Goal: Information Seeking & Learning: Learn about a topic

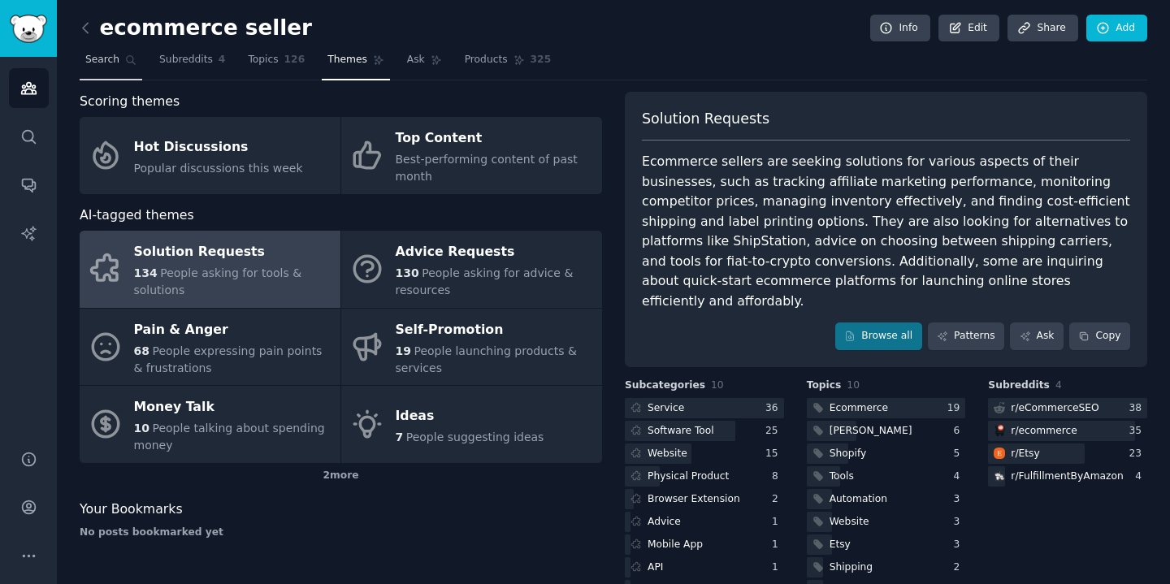
click at [102, 52] on link "Search" at bounding box center [111, 63] width 63 height 33
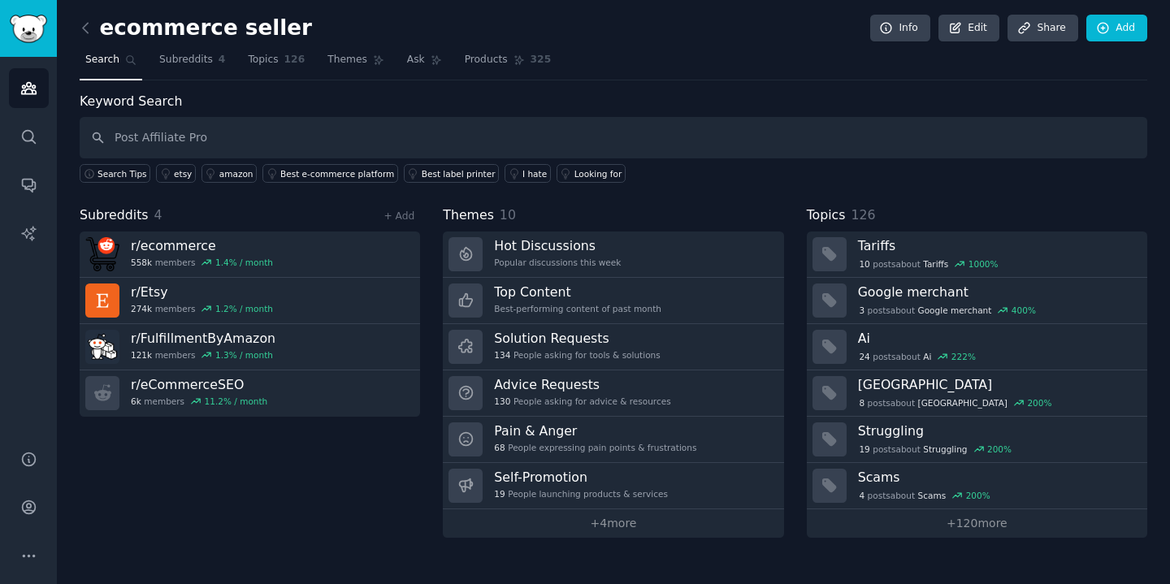
type input "Post Affiliate Pro"
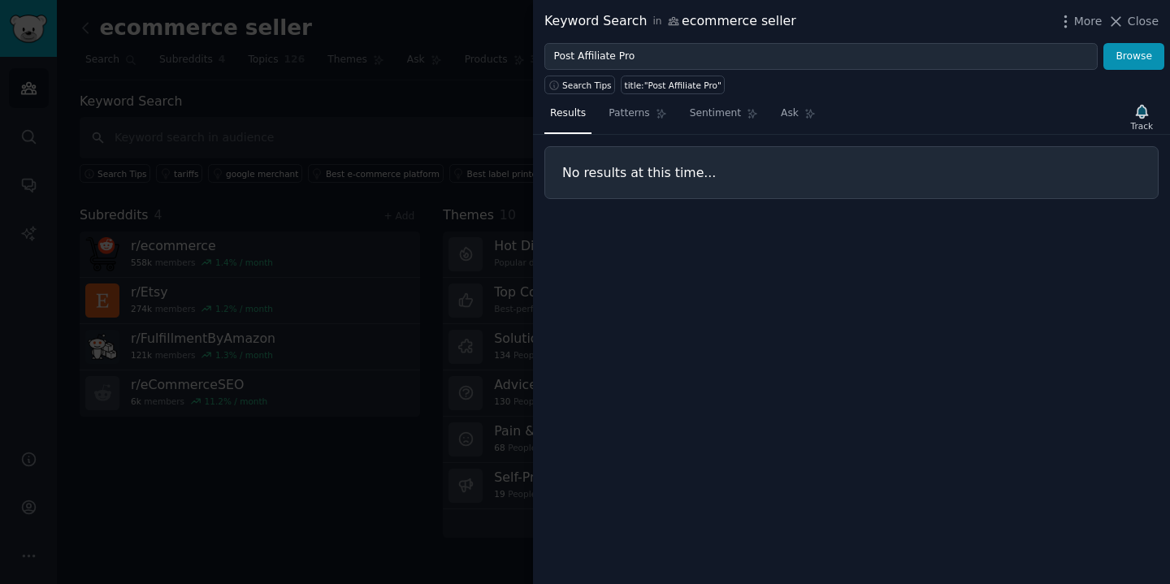
click at [215, 149] on div at bounding box center [585, 292] width 1170 height 584
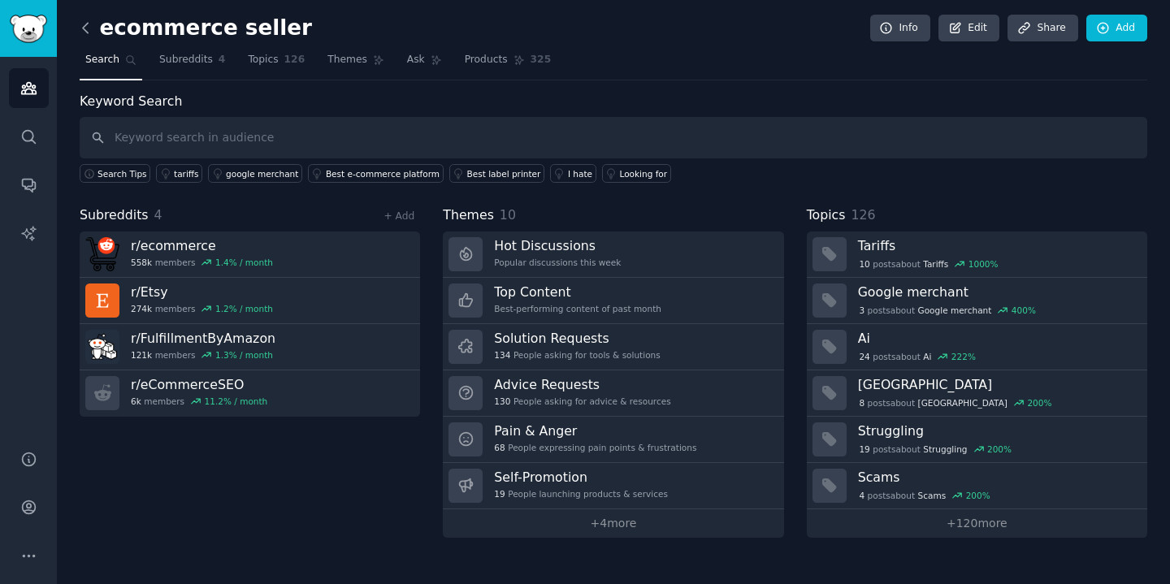
click at [89, 27] on icon at bounding box center [85, 27] width 17 height 17
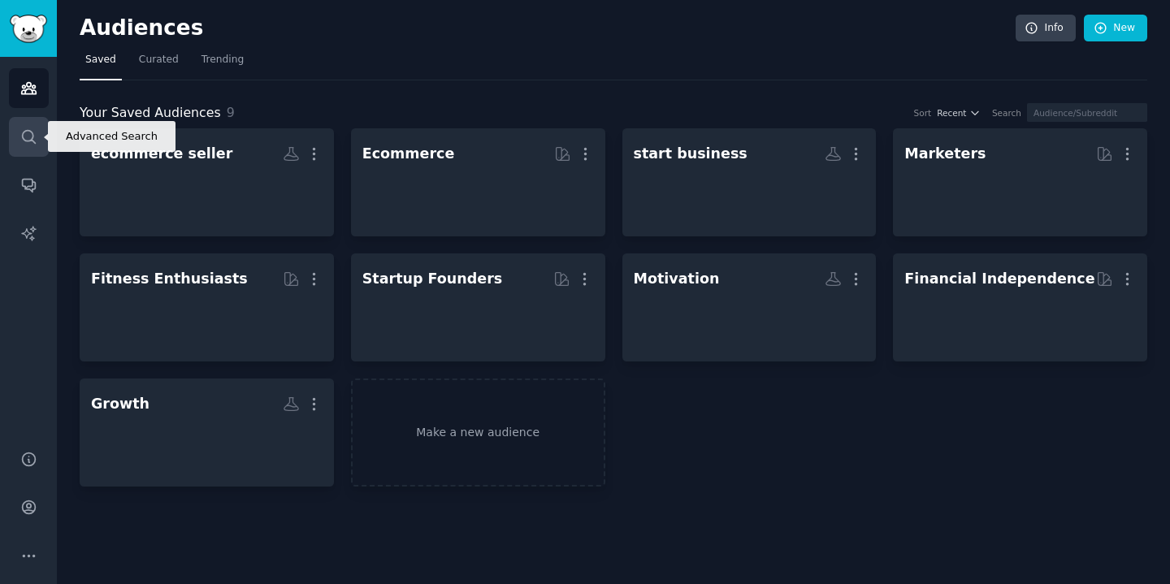
click at [25, 132] on icon "Sidebar" at bounding box center [28, 136] width 17 height 17
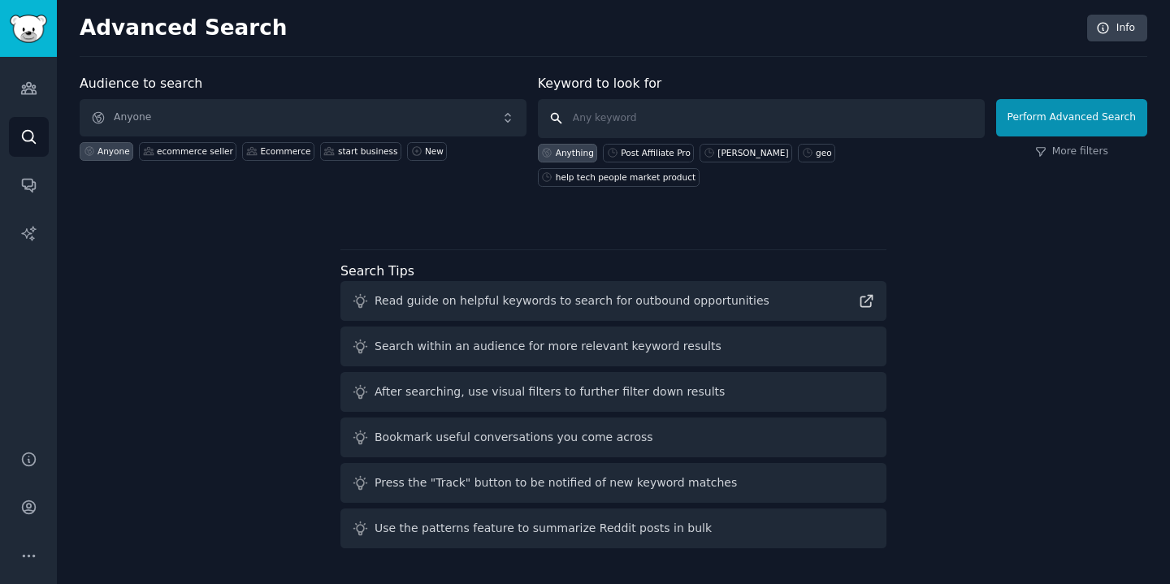
click at [682, 115] on input "text" at bounding box center [761, 118] width 447 height 39
paste input "Post Affiliate Pro"
type input "Post Affiliate Pro"
click button "Perform Advanced Search" at bounding box center [1071, 117] width 151 height 37
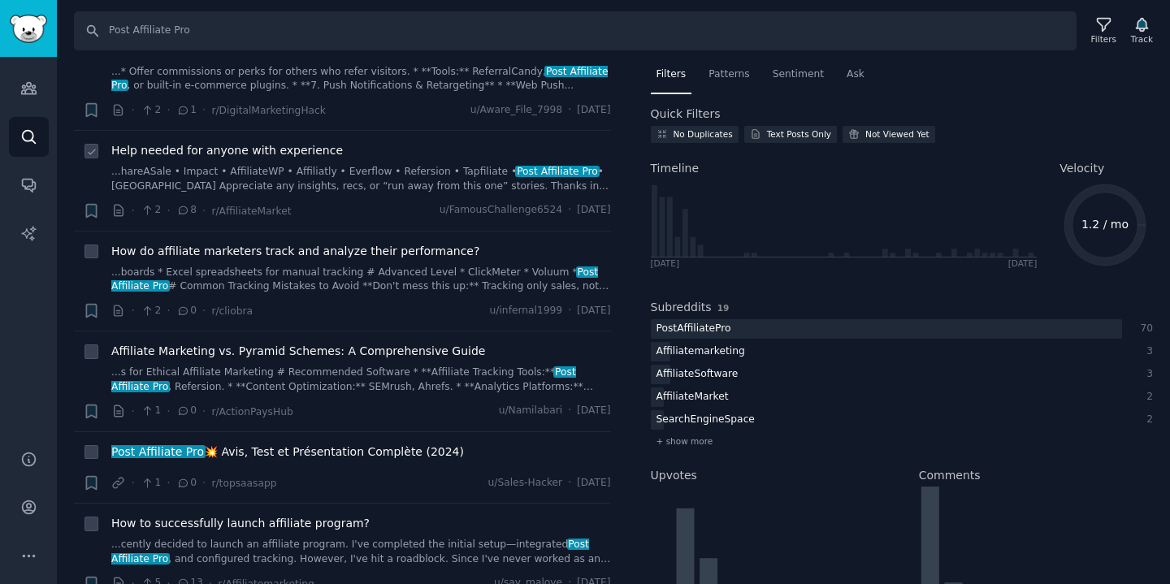
scroll to position [158, 0]
click at [266, 269] on link "...boards * Excel spreadsheets for manual tracking # Advanced Level * ClickMete…" at bounding box center [361, 279] width 500 height 28
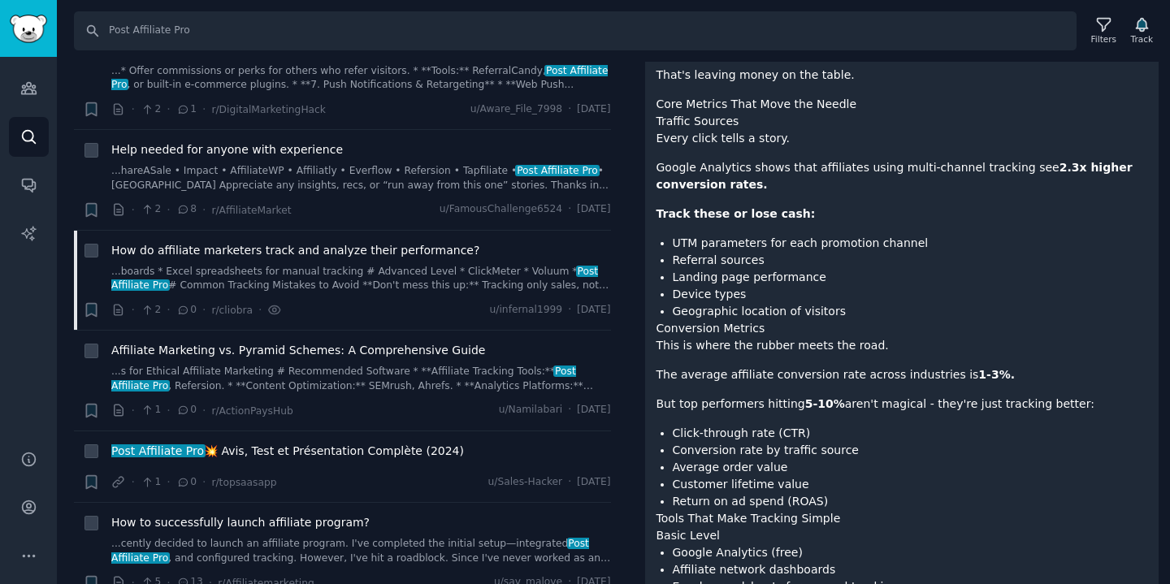
scroll to position [223, 0]
